Goal: Understand process/instructions

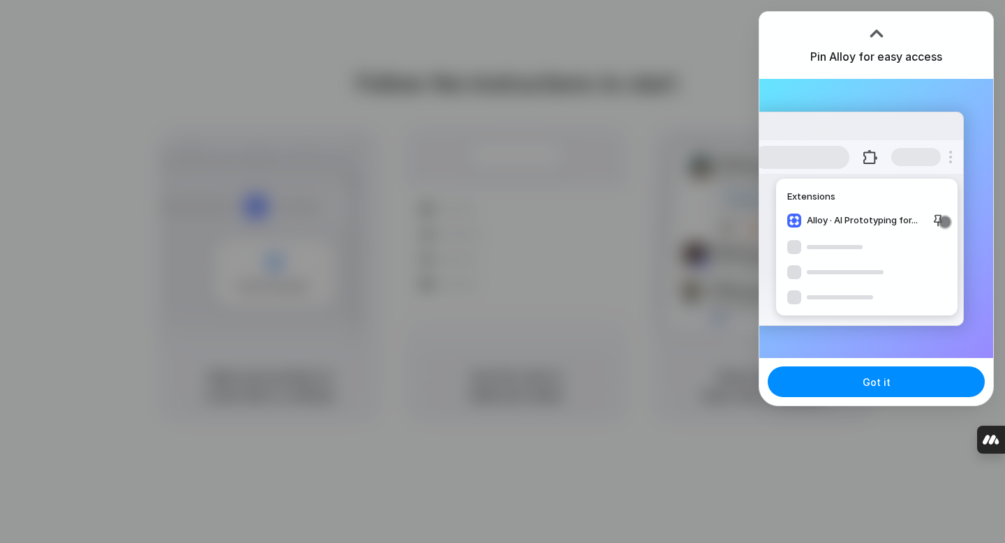
click at [877, 36] on div at bounding box center [876, 33] width 21 height 21
click at [843, 370] on button "Got it" at bounding box center [875, 381] width 217 height 31
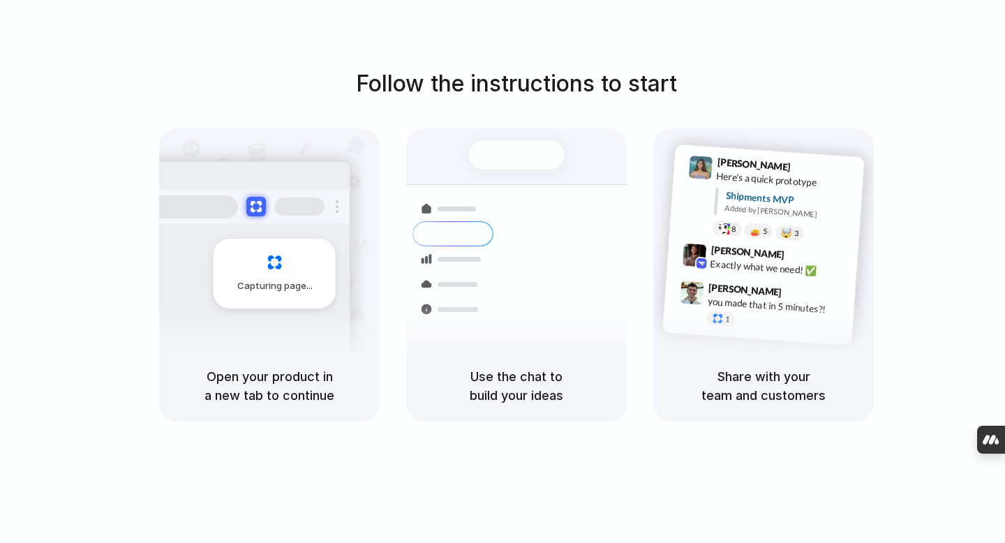
click at [532, 382] on h5 "Use the chat to build your ideas" at bounding box center [516, 386] width 187 height 38
